Goal: Task Accomplishment & Management: Manage account settings

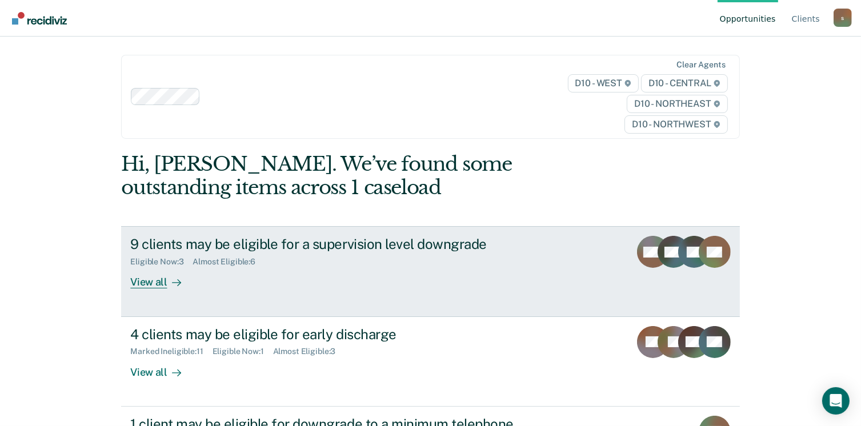
click at [142, 285] on div "View all" at bounding box center [162, 278] width 64 height 22
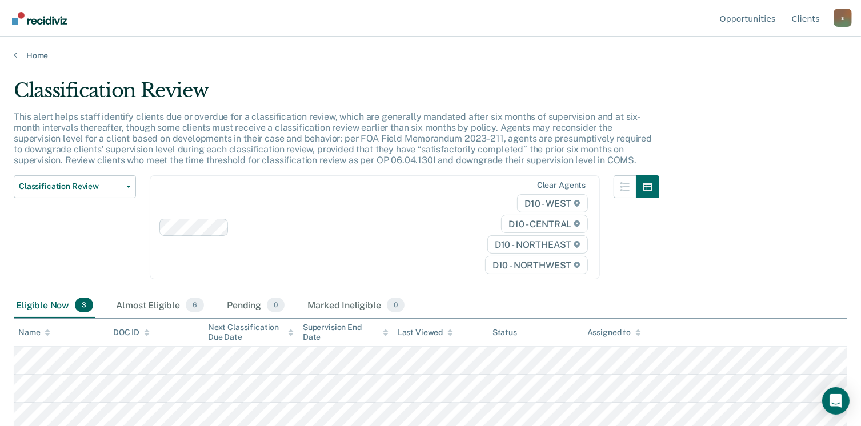
scroll to position [3, 0]
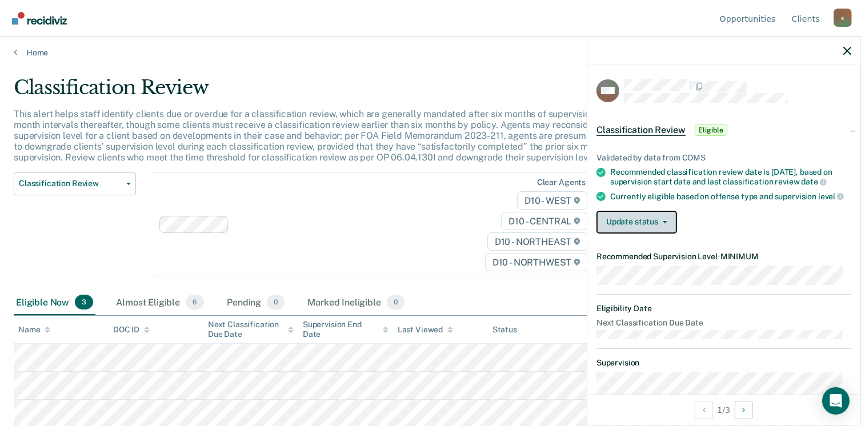
click at [665, 233] on button "Update status" at bounding box center [637, 222] width 81 height 23
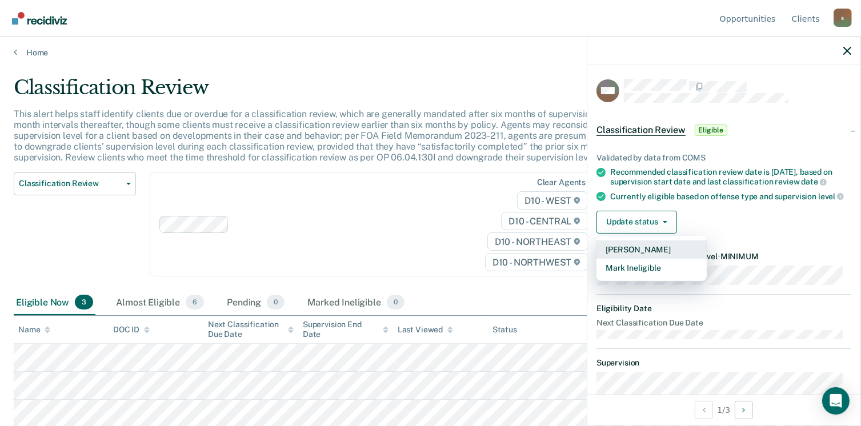
click at [664, 259] on button "[PERSON_NAME]" at bounding box center [652, 250] width 110 height 18
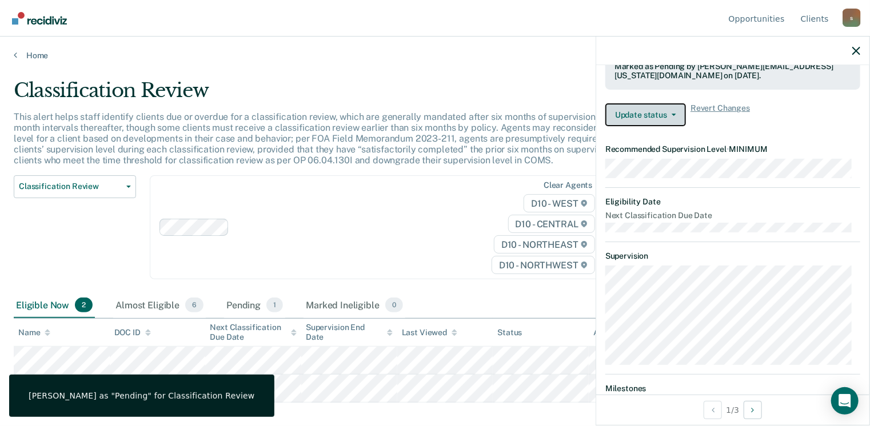
scroll to position [259, 0]
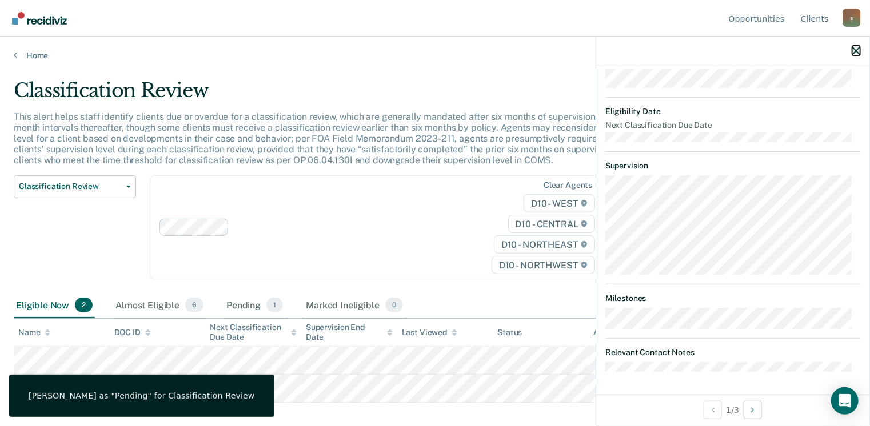
click at [860, 51] on icon "button" at bounding box center [856, 51] width 8 height 8
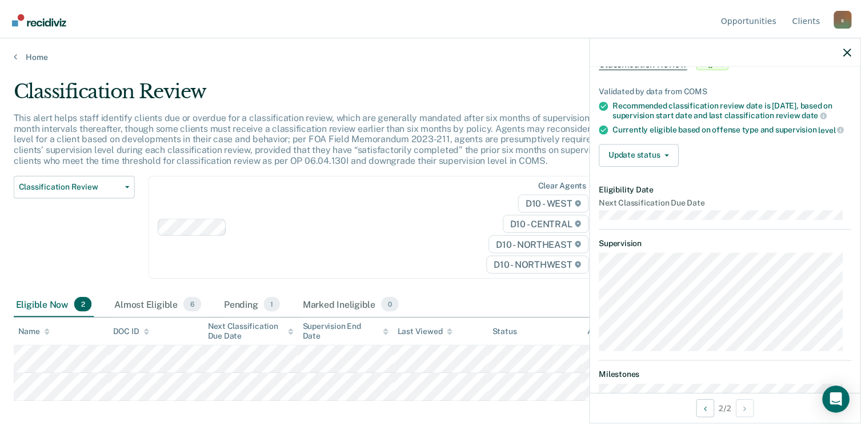
scroll to position [0, 0]
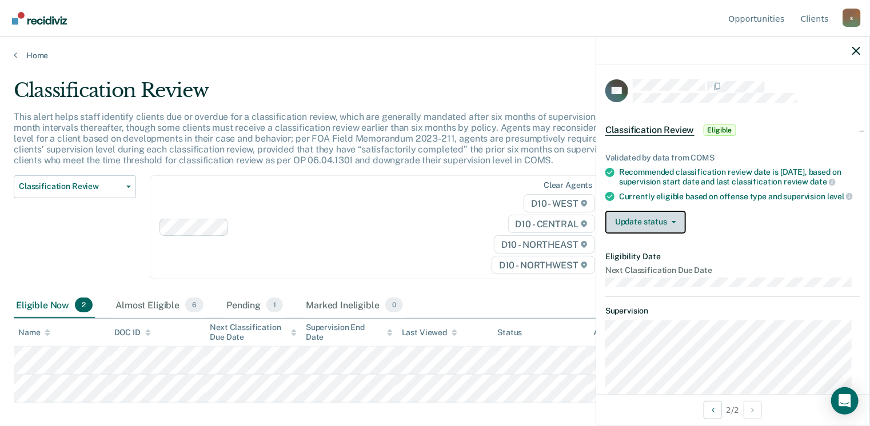
click at [674, 234] on button "Update status" at bounding box center [645, 222] width 81 height 23
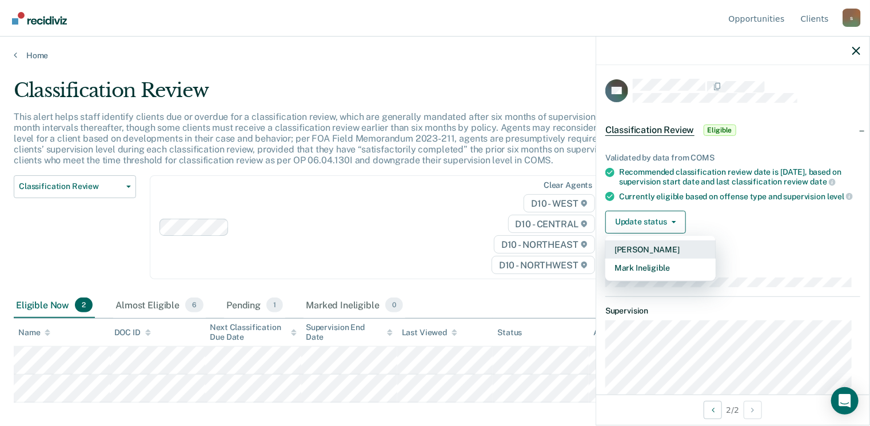
drag, startPoint x: 666, startPoint y: 257, endPoint x: 679, endPoint y: 276, distance: 23.5
click at [666, 257] on button "[PERSON_NAME]" at bounding box center [660, 250] width 110 height 18
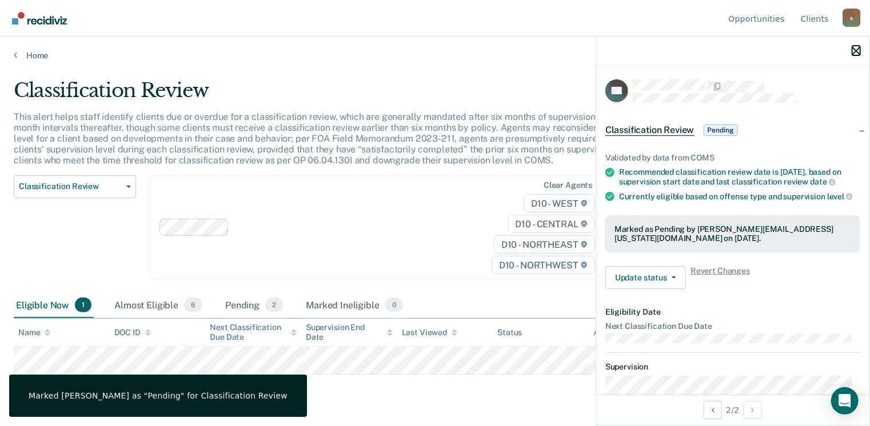
click at [855, 50] on icon "button" at bounding box center [856, 51] width 8 height 8
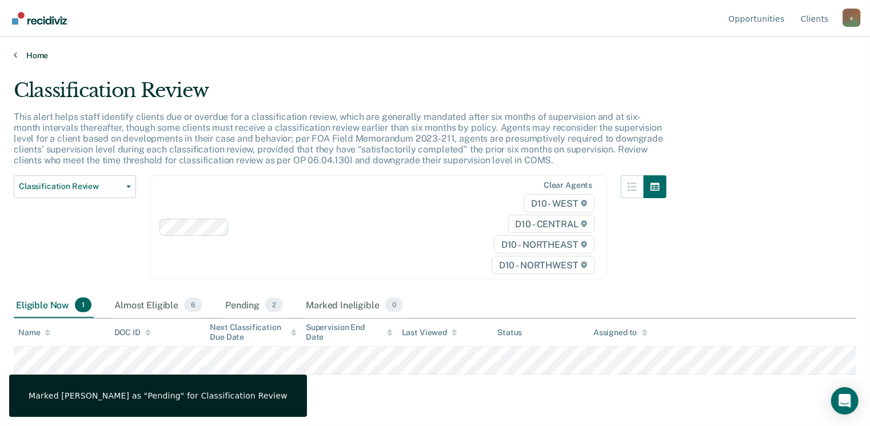
click at [30, 50] on link "Home" at bounding box center [435, 55] width 842 height 10
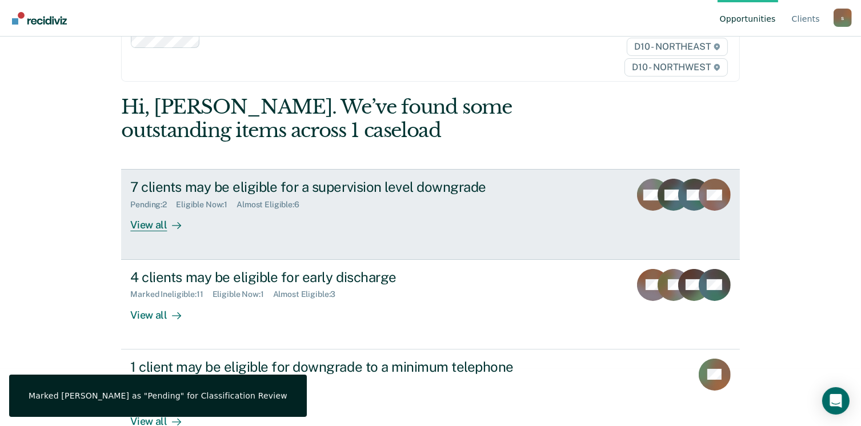
scroll to position [114, 0]
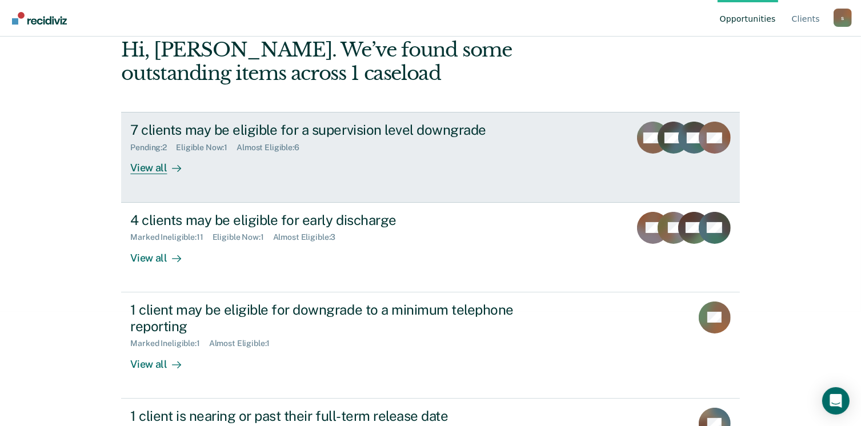
click at [137, 167] on div "View all" at bounding box center [162, 164] width 64 height 22
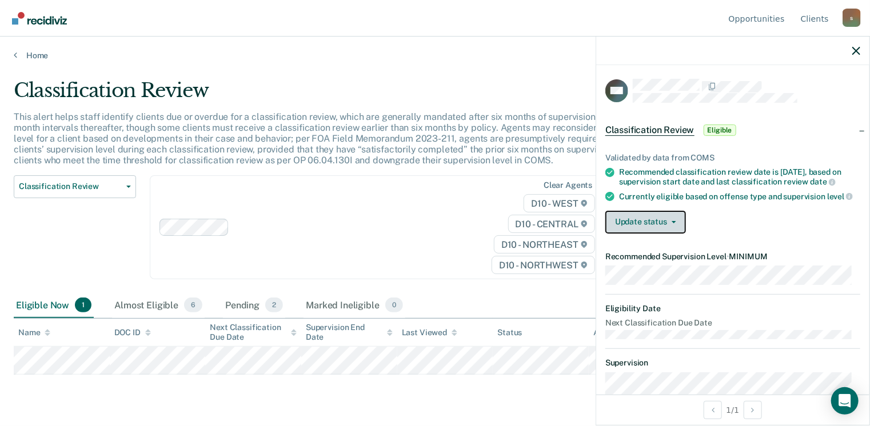
click at [651, 234] on button "Update status" at bounding box center [645, 222] width 81 height 23
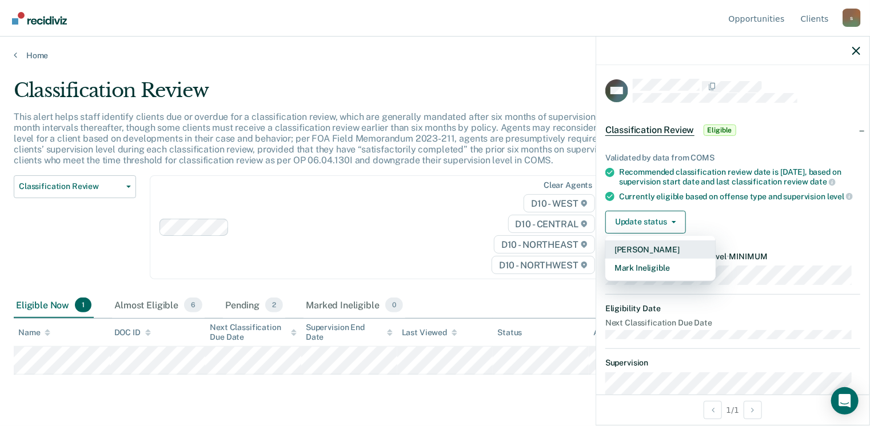
click at [656, 258] on button "[PERSON_NAME]" at bounding box center [660, 250] width 110 height 18
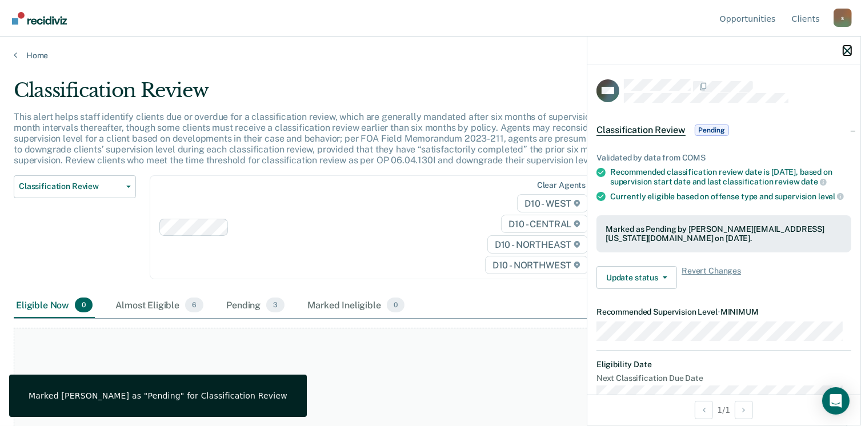
click at [850, 51] on icon "button" at bounding box center [848, 51] width 8 height 8
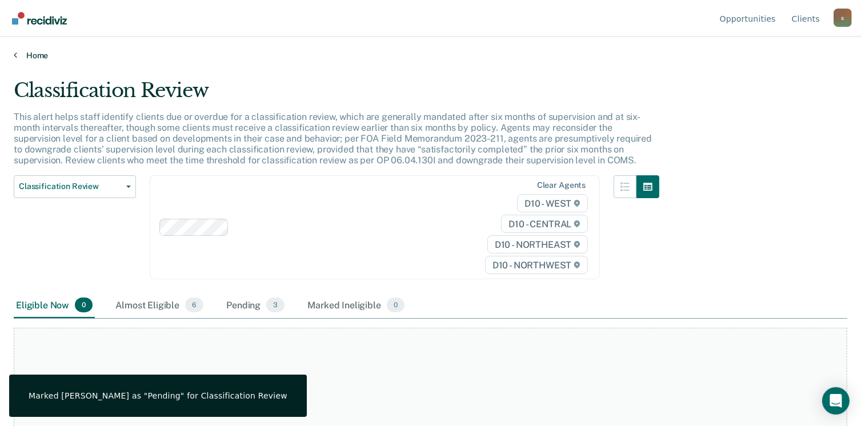
click at [40, 56] on link "Home" at bounding box center [431, 55] width 834 height 10
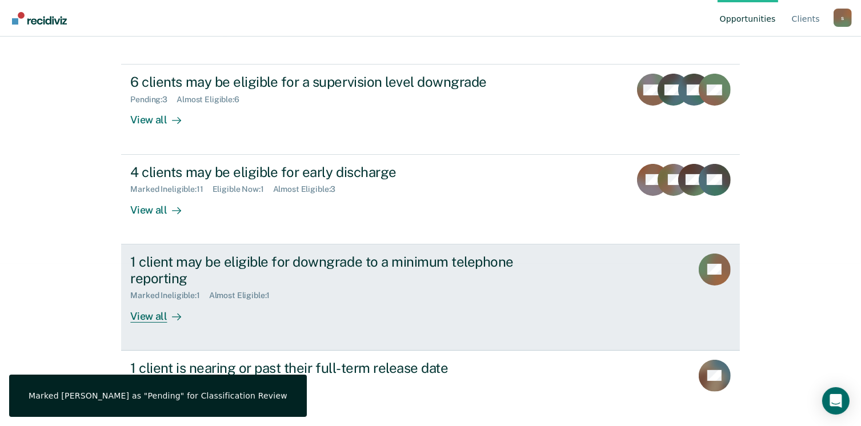
scroll to position [229, 0]
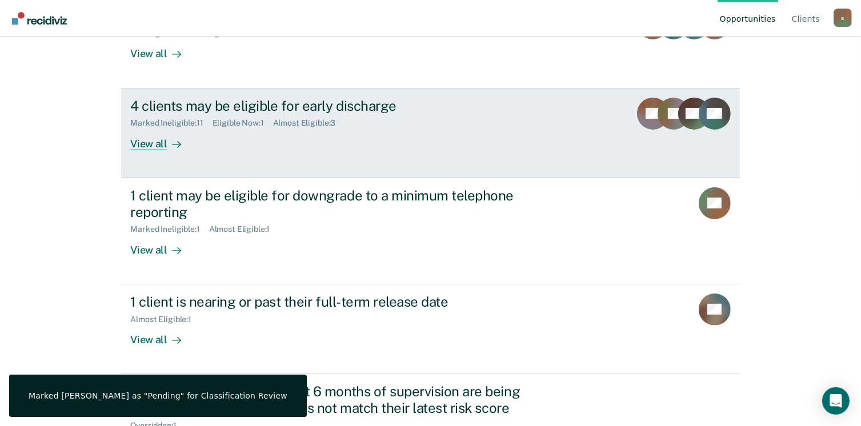
click at [157, 145] on div "View all" at bounding box center [162, 139] width 64 height 22
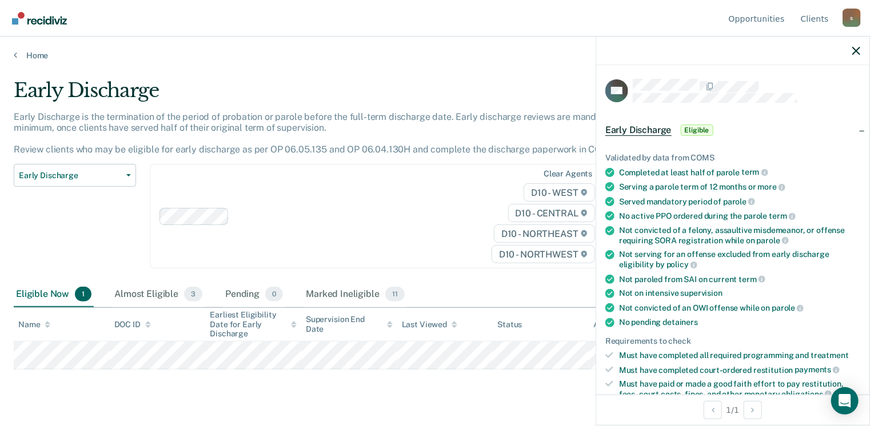
scroll to position [229, 0]
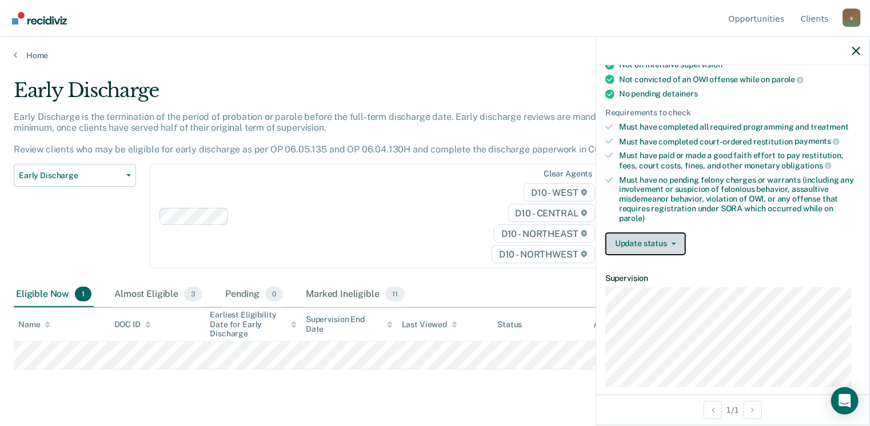
click at [676, 234] on button "Update status" at bounding box center [645, 244] width 81 height 23
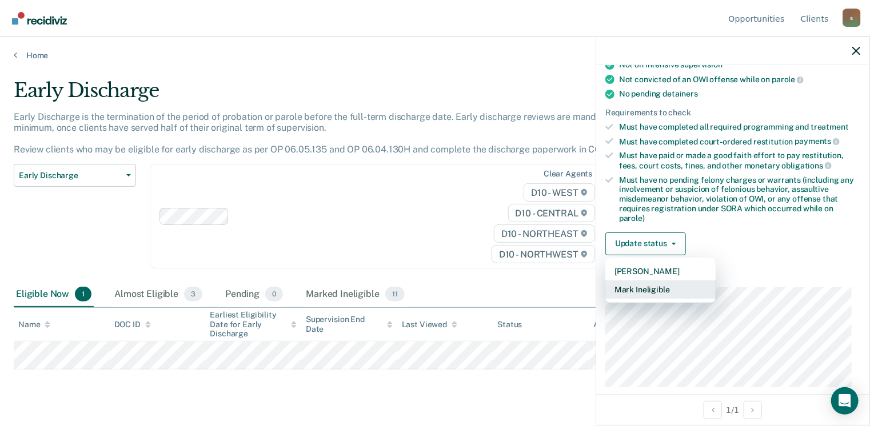
click at [670, 286] on button "Mark Ineligible" at bounding box center [660, 290] width 110 height 18
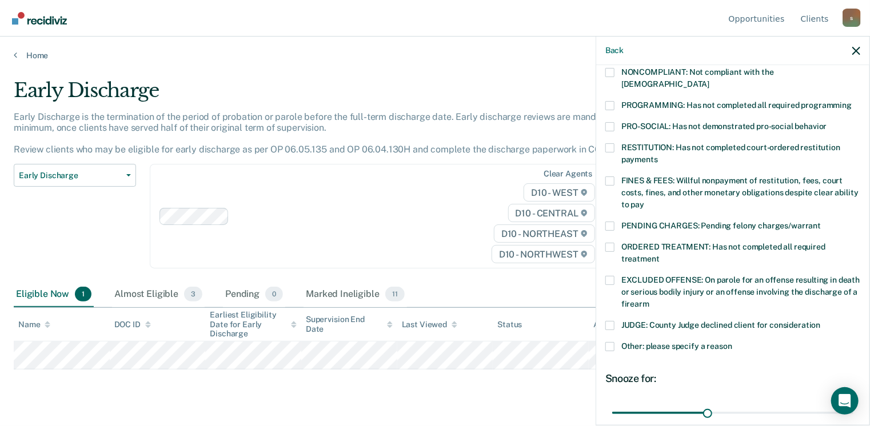
click at [611, 177] on span at bounding box center [609, 181] width 9 height 9
click at [644, 201] on input "FINES & FEES: Willful nonpayment of restitution, fees, court costs, fines, and …" at bounding box center [644, 201] width 0 height 0
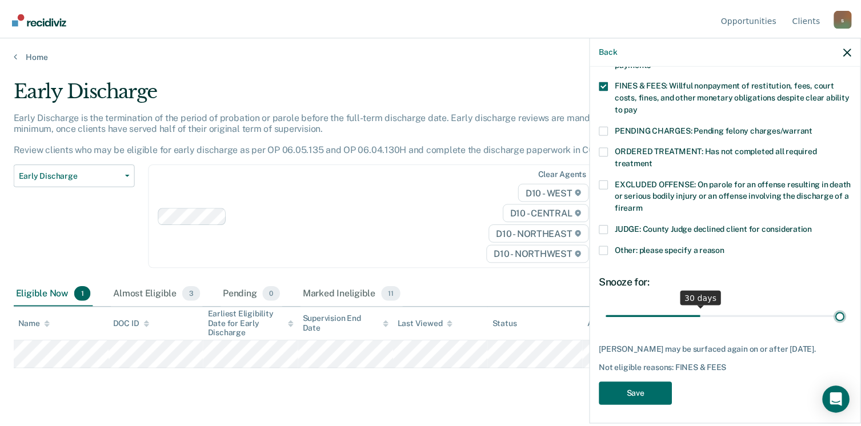
scroll to position [315, 0]
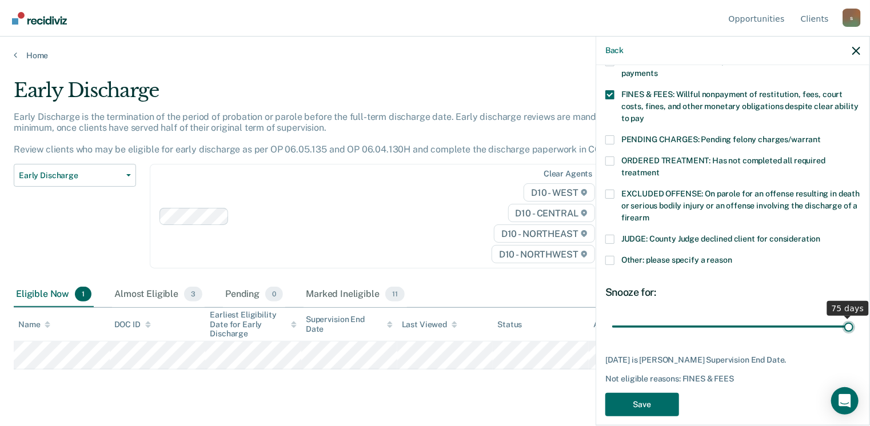
drag, startPoint x: 706, startPoint y: 305, endPoint x: 873, endPoint y: 306, distance: 166.9
type input "75"
click at [853, 317] on input "range" at bounding box center [732, 327] width 241 height 20
click at [665, 393] on button "Save" at bounding box center [642, 404] width 74 height 23
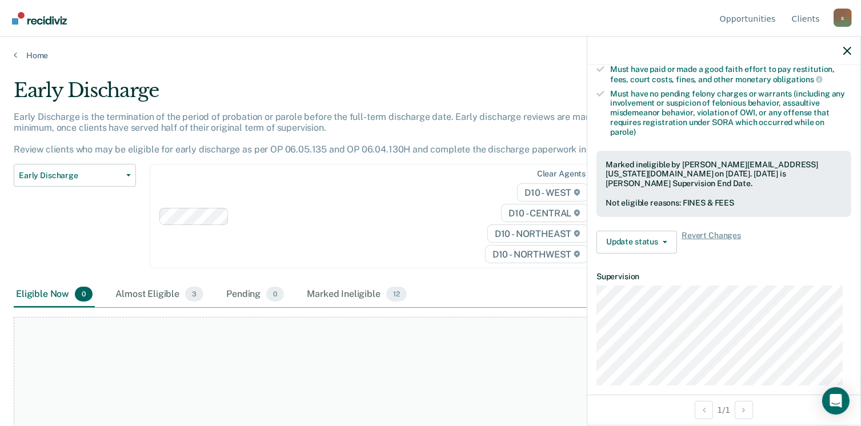
click at [852, 51] on div at bounding box center [724, 51] width 273 height 29
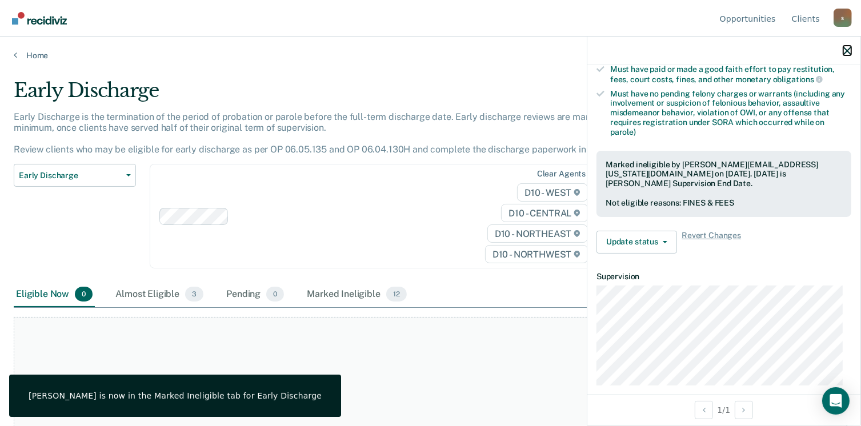
click at [850, 50] on icon "button" at bounding box center [848, 51] width 8 height 8
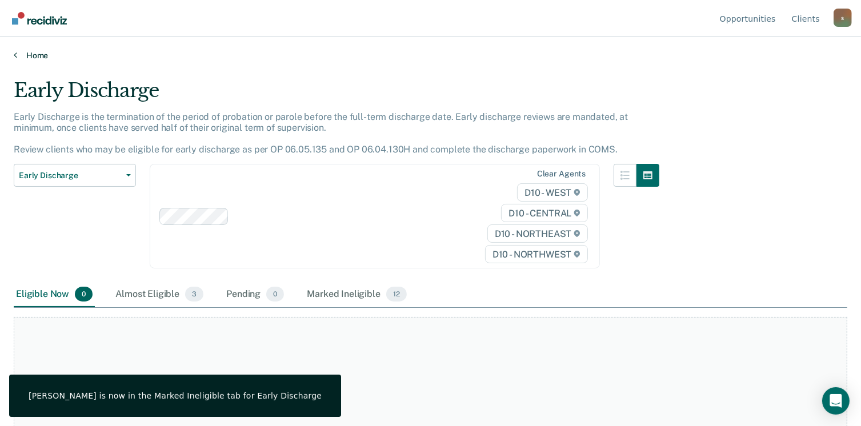
click at [42, 57] on link "Home" at bounding box center [431, 55] width 834 height 10
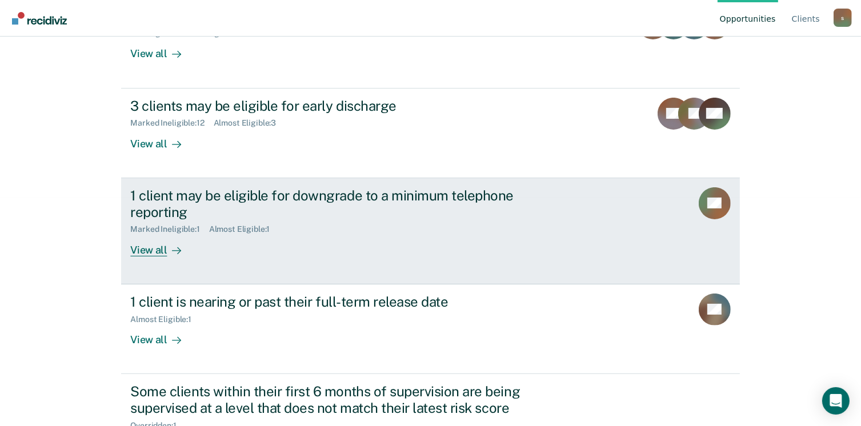
scroll to position [281, 0]
